Goal: Information Seeking & Learning: Learn about a topic

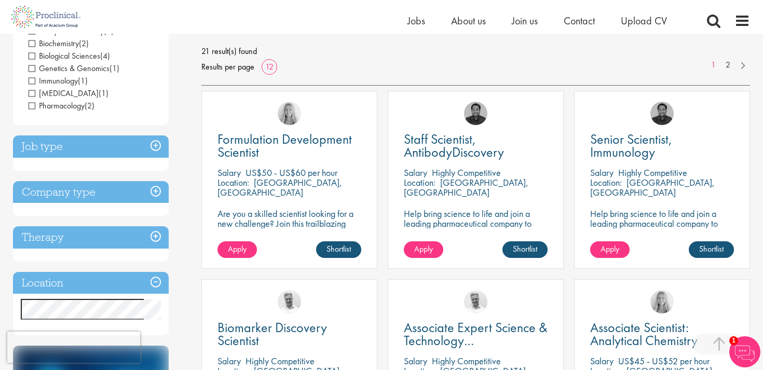
scroll to position [173, 0]
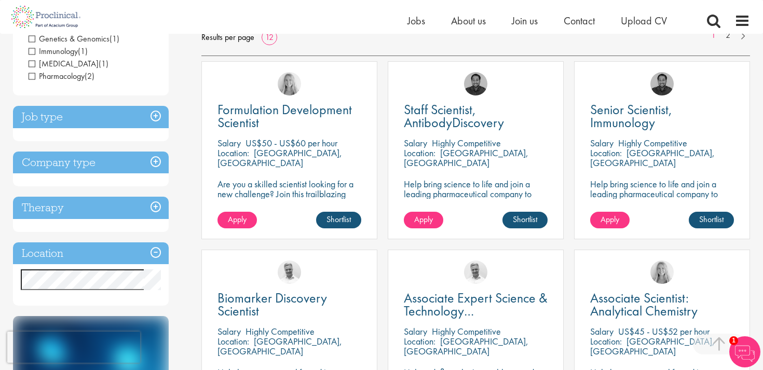
click at [161, 206] on h3 "Therapy" at bounding box center [91, 208] width 156 height 22
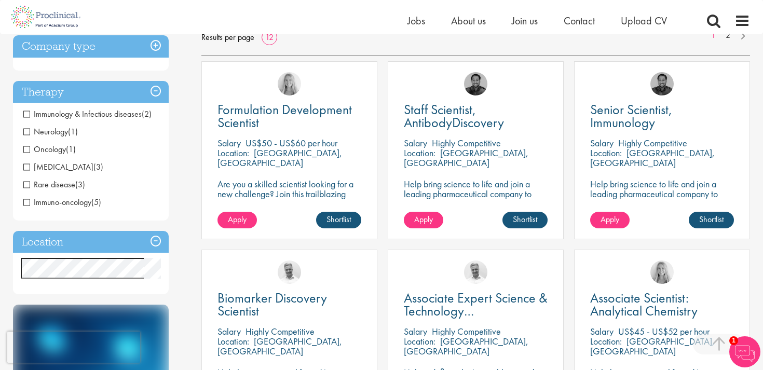
scroll to position [172, 0]
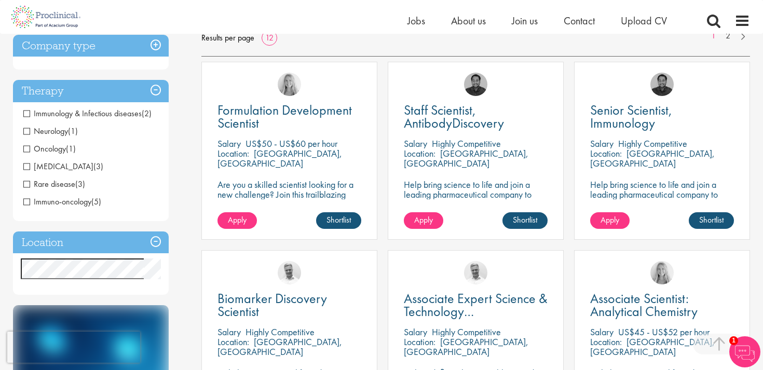
click at [28, 201] on span "Immuno-oncology" at bounding box center [57, 201] width 68 height 11
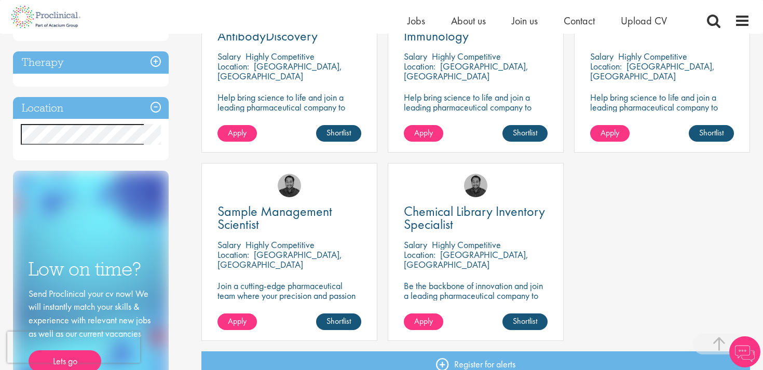
scroll to position [257, 0]
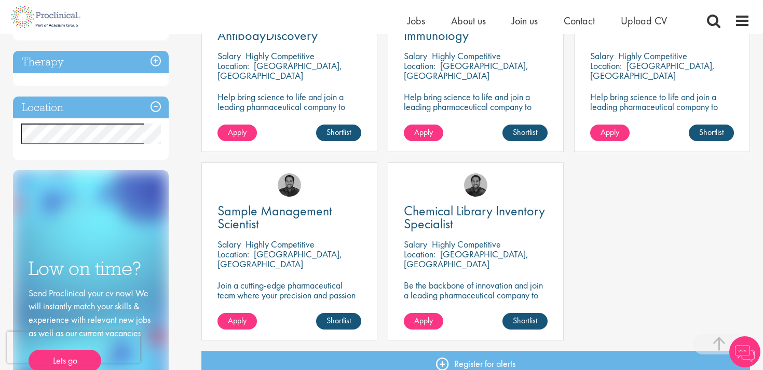
click at [158, 58] on h3 "Therapy" at bounding box center [91, 62] width 156 height 22
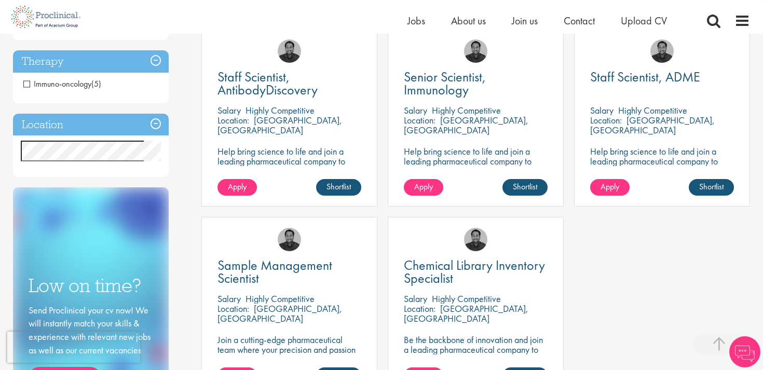
scroll to position [202, 0]
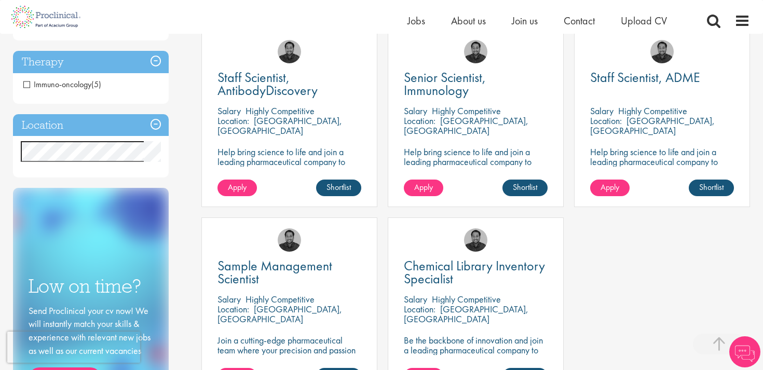
click at [158, 59] on h3 "Therapy" at bounding box center [91, 62] width 156 height 22
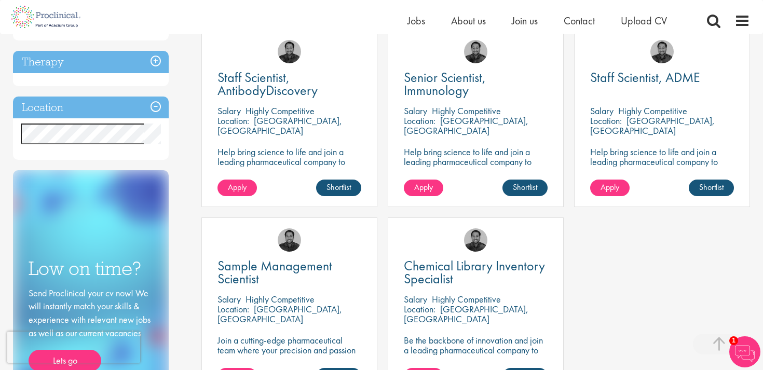
click at [158, 59] on h3 "Therapy" at bounding box center [91, 62] width 156 height 22
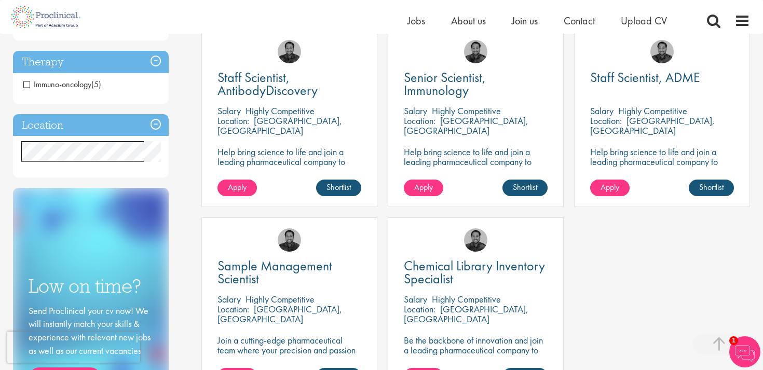
click at [27, 83] on span "Immuno-oncology" at bounding box center [57, 84] width 68 height 11
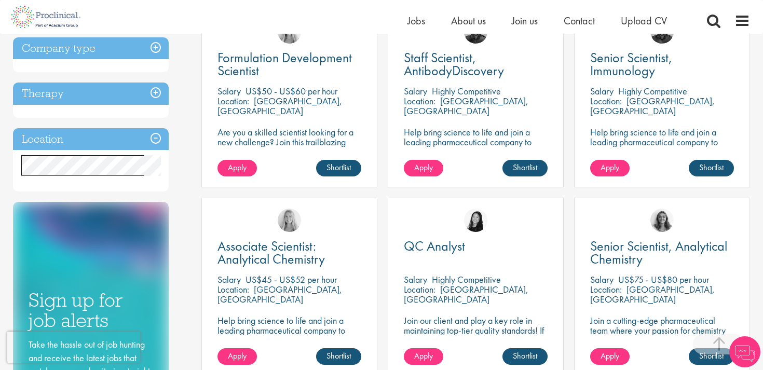
scroll to position [191, 0]
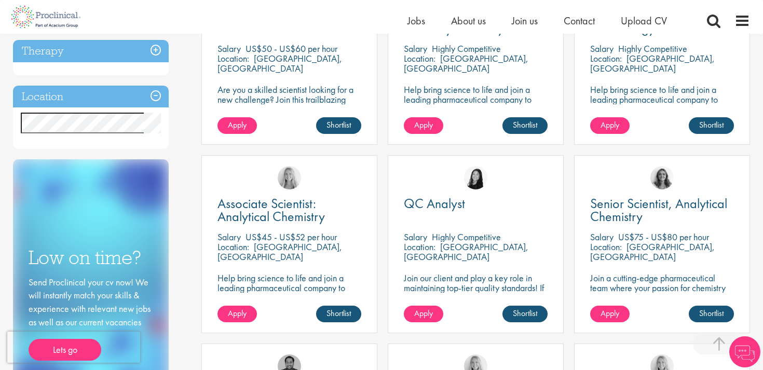
scroll to position [270, 0]
